Goal: Transaction & Acquisition: Subscribe to service/newsletter

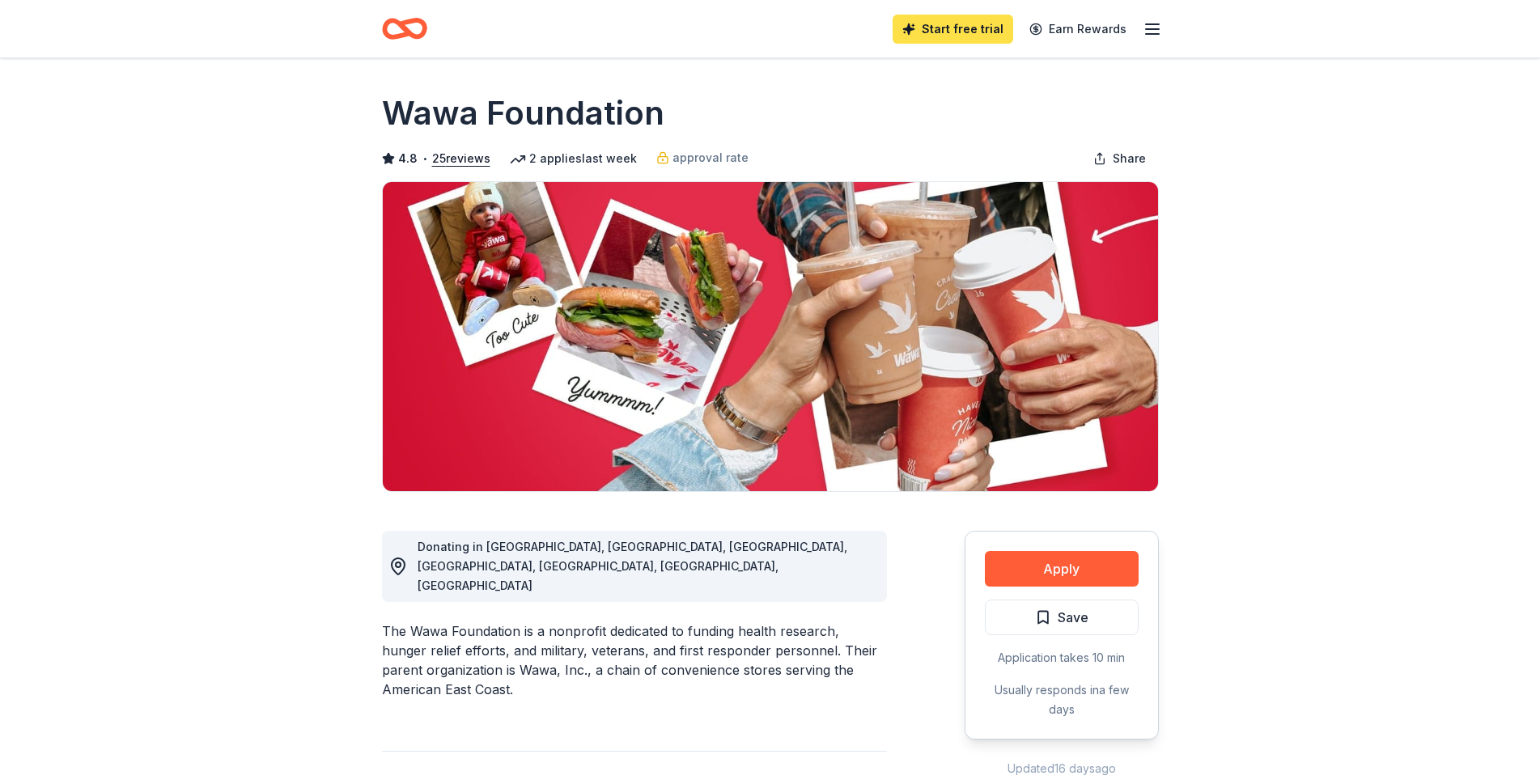
click at [958, 27] on link "Start free trial" at bounding box center [952, 29] width 120 height 29
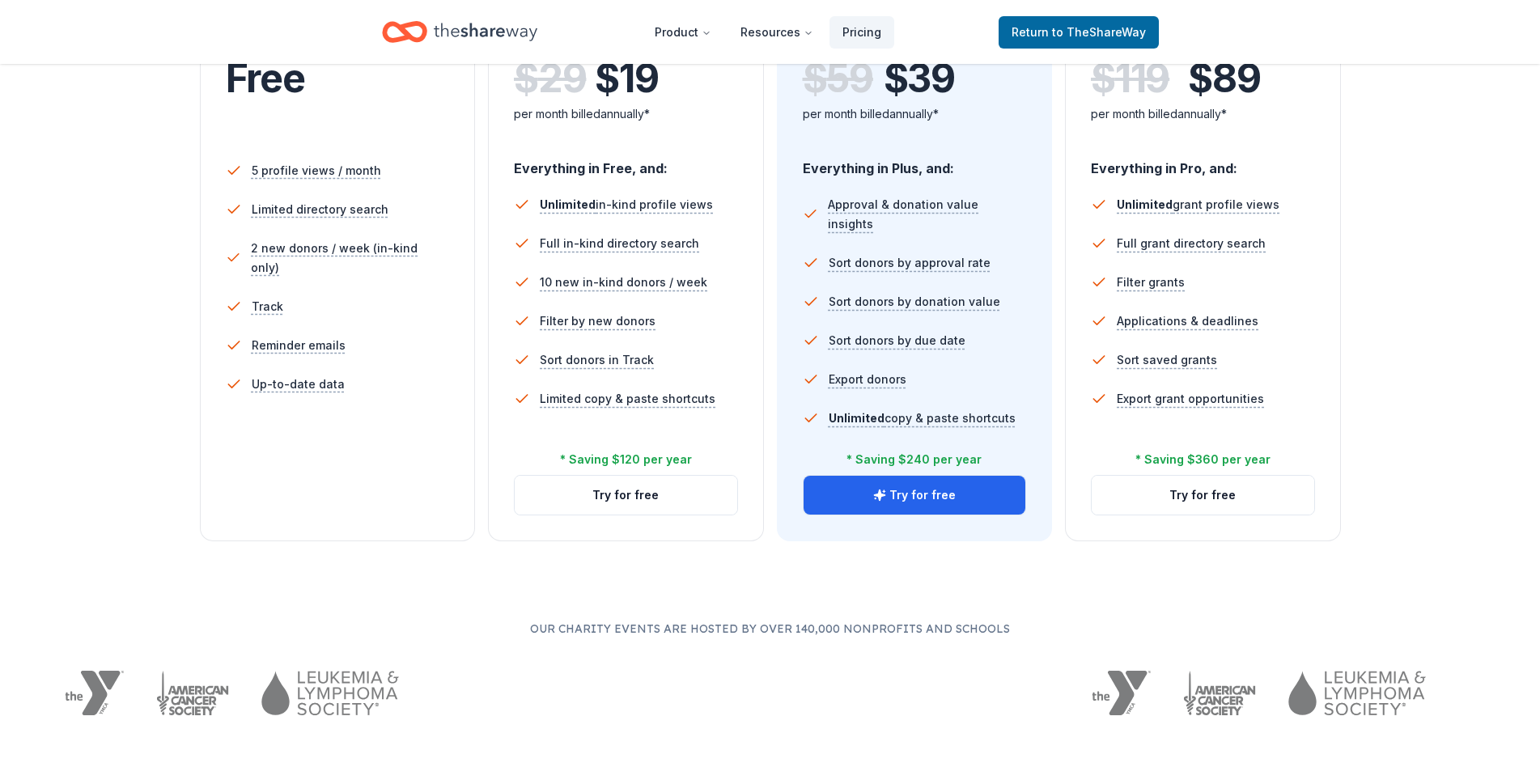
scroll to position [81, 0]
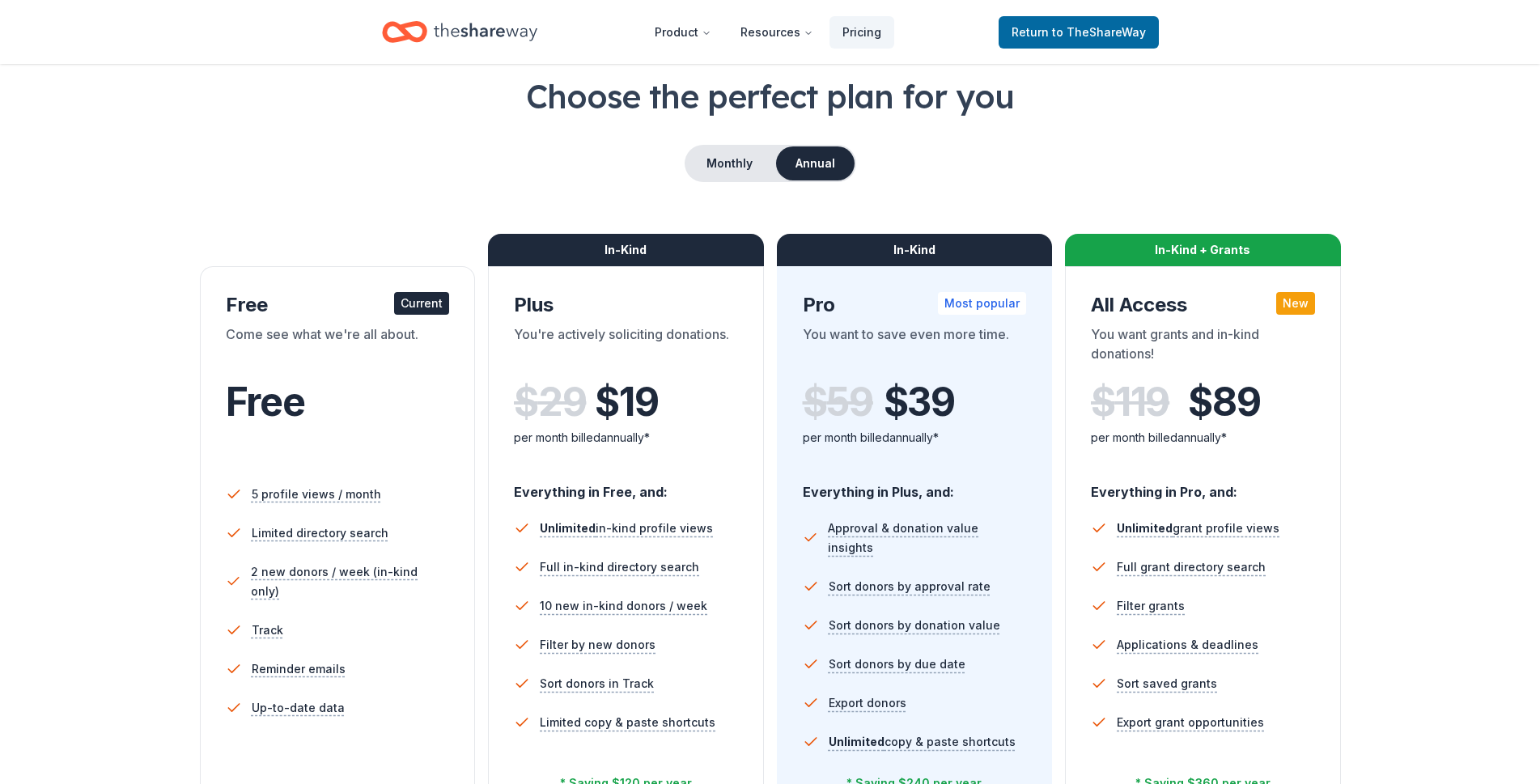
click at [429, 308] on div "Current" at bounding box center [421, 303] width 55 height 23
click at [406, 299] on div "Current" at bounding box center [421, 303] width 55 height 23
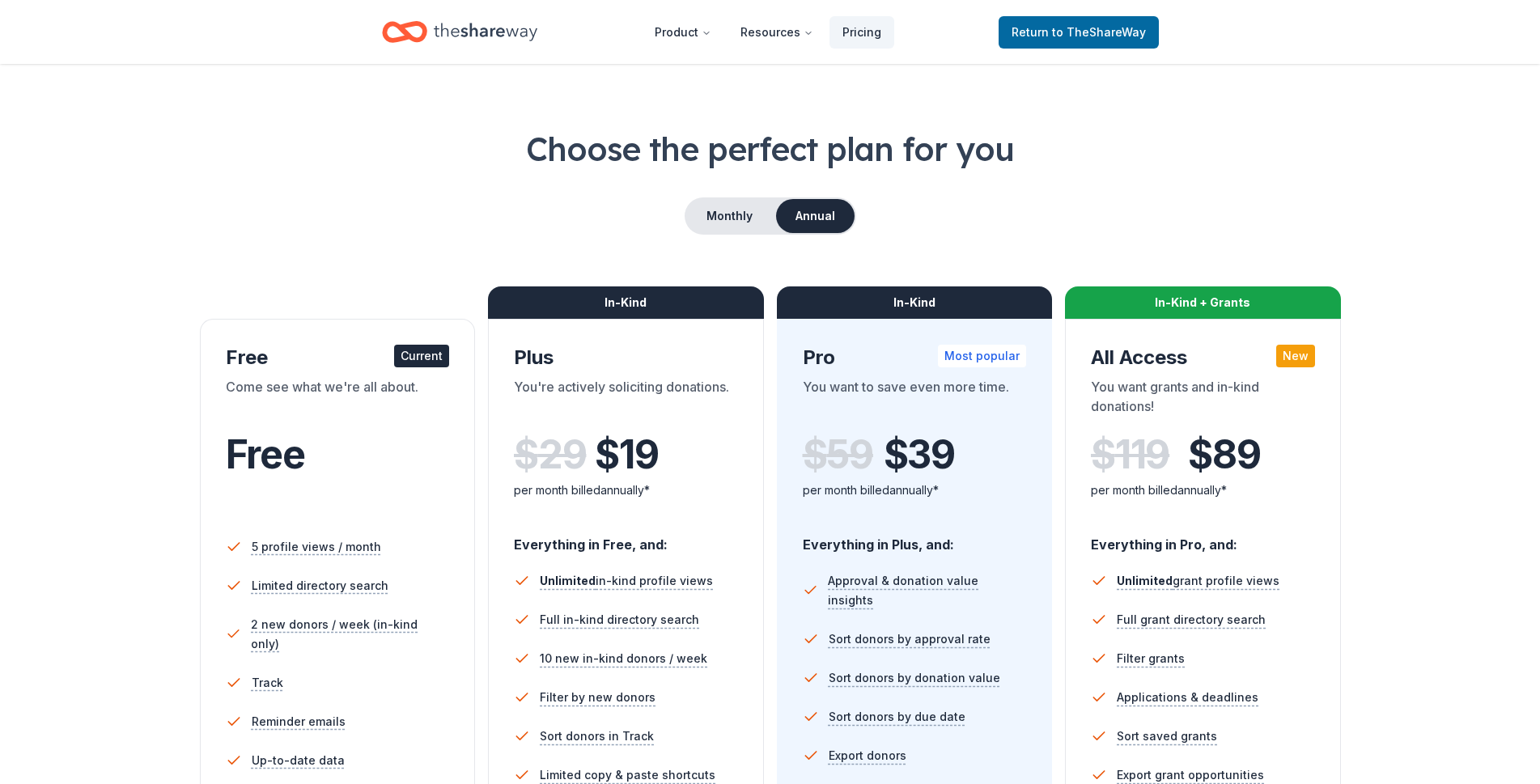
scroll to position [0, 0]
